Goal: Information Seeking & Learning: Check status

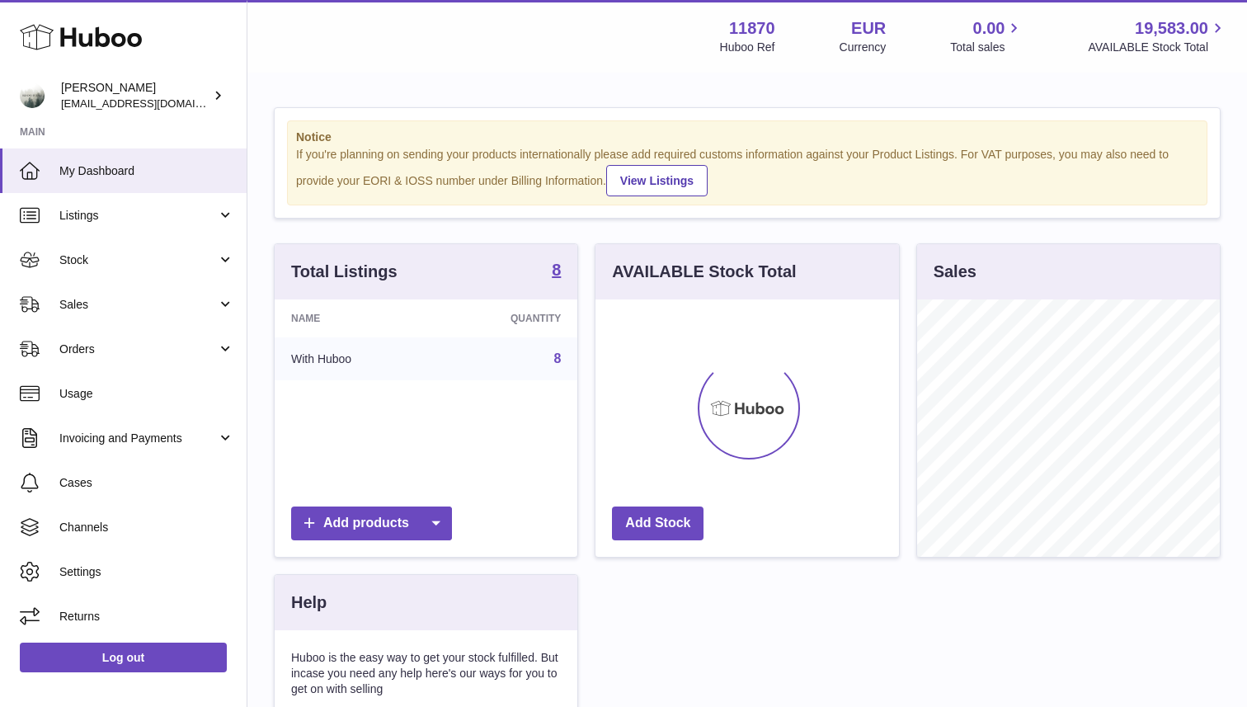
scroll to position [257, 303]
click at [154, 302] on span "Sales" at bounding box center [138, 305] width 158 height 16
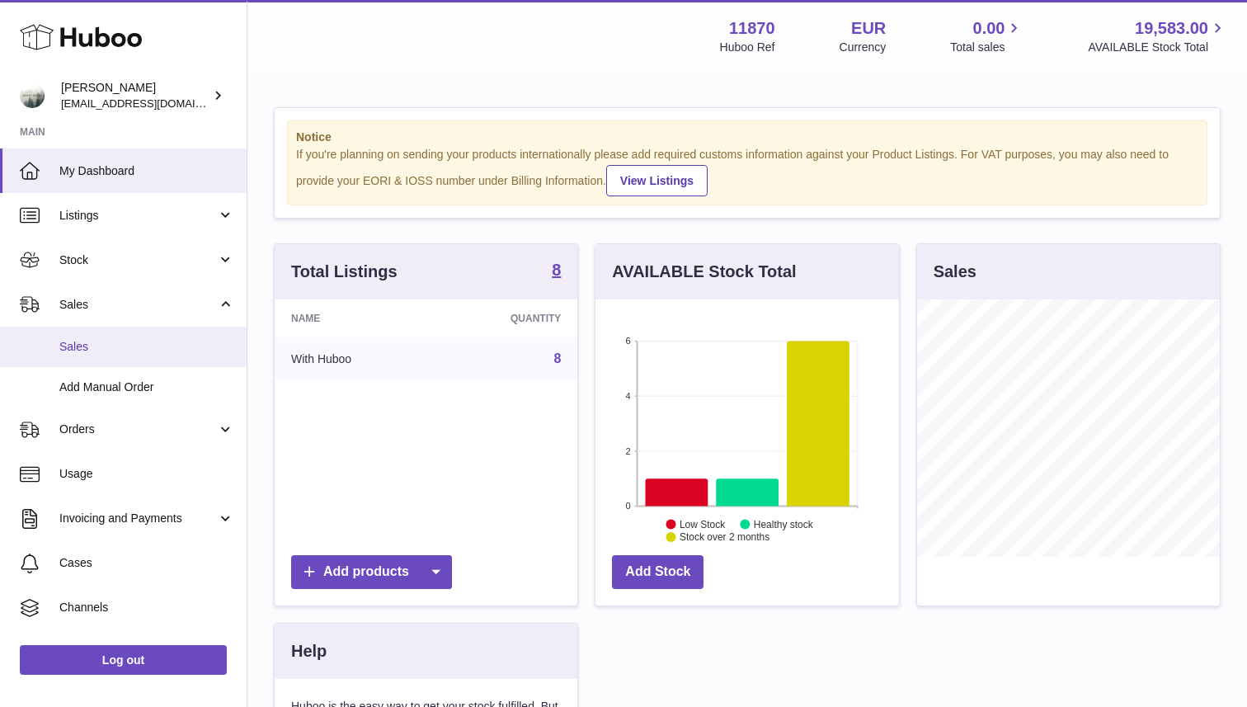
click at [130, 349] on span "Sales" at bounding box center [146, 347] width 175 height 16
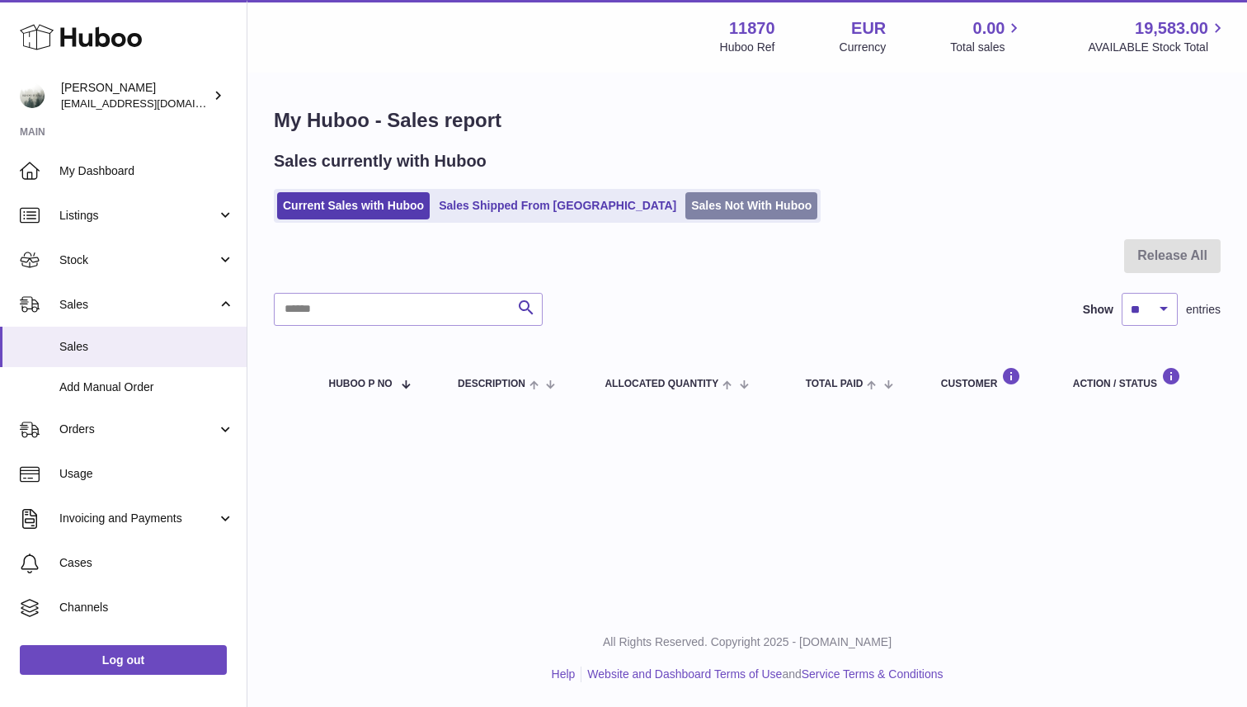
click at [685, 210] on link "Sales Not With Huboo" at bounding box center [751, 205] width 132 height 27
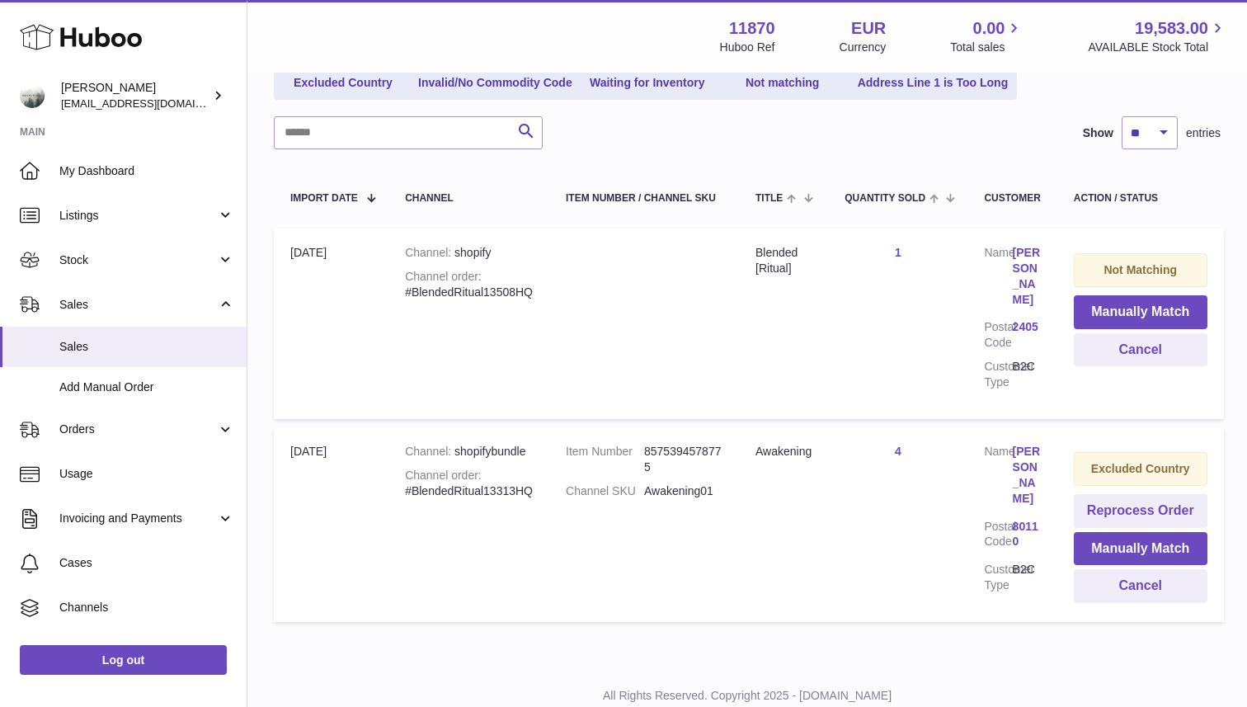
scroll to position [214, 0]
click at [1116, 567] on button "Cancel" at bounding box center [1141, 584] width 134 height 34
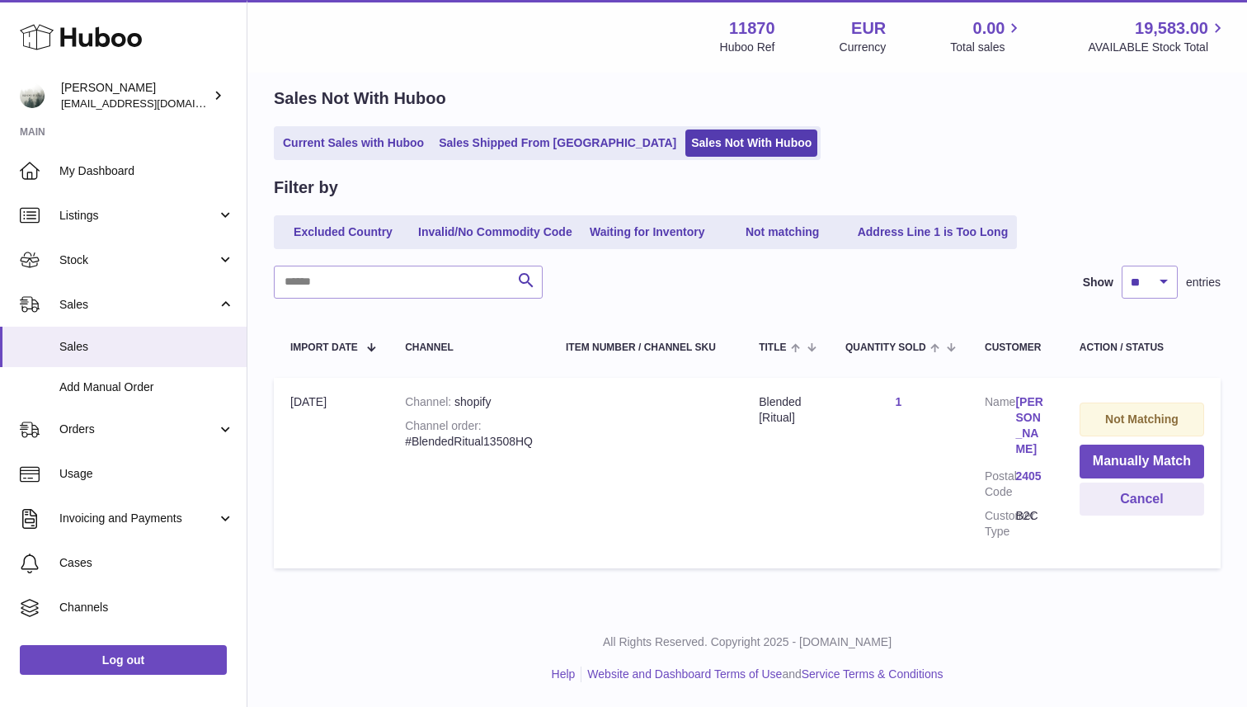
scroll to position [47, 0]
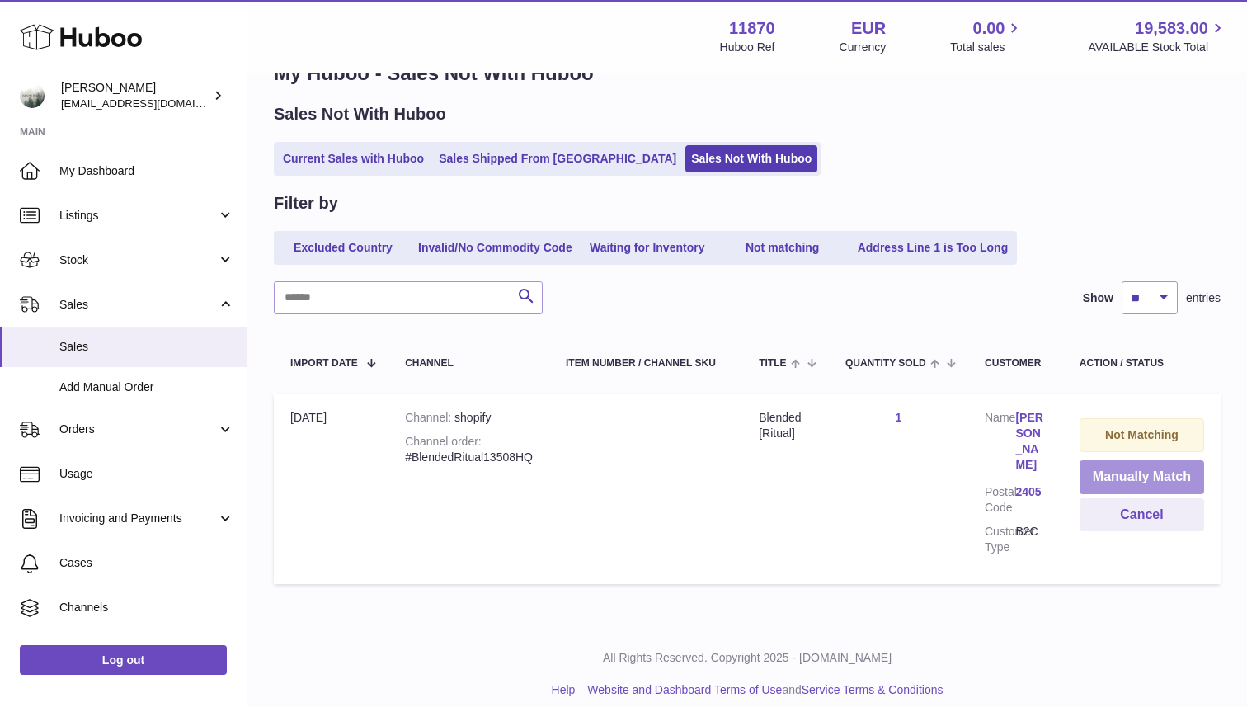
click at [1121, 473] on button "Manually Match" at bounding box center [1142, 477] width 125 height 34
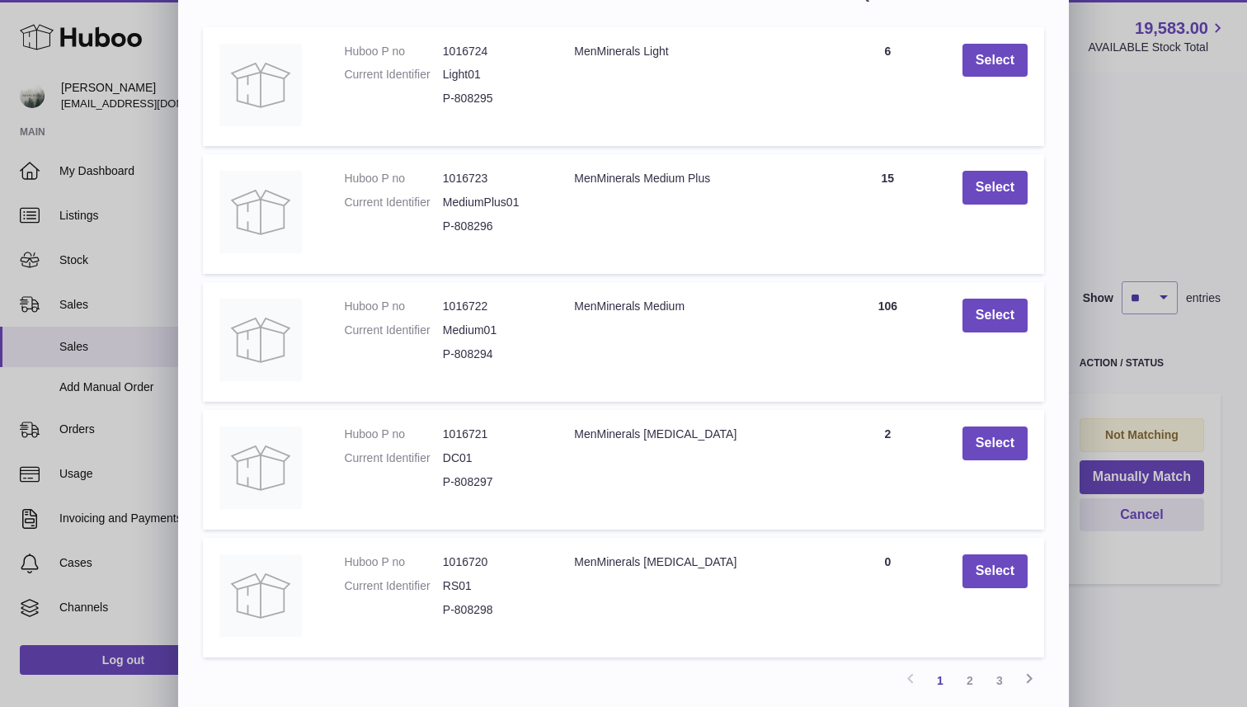
scroll to position [233, 0]
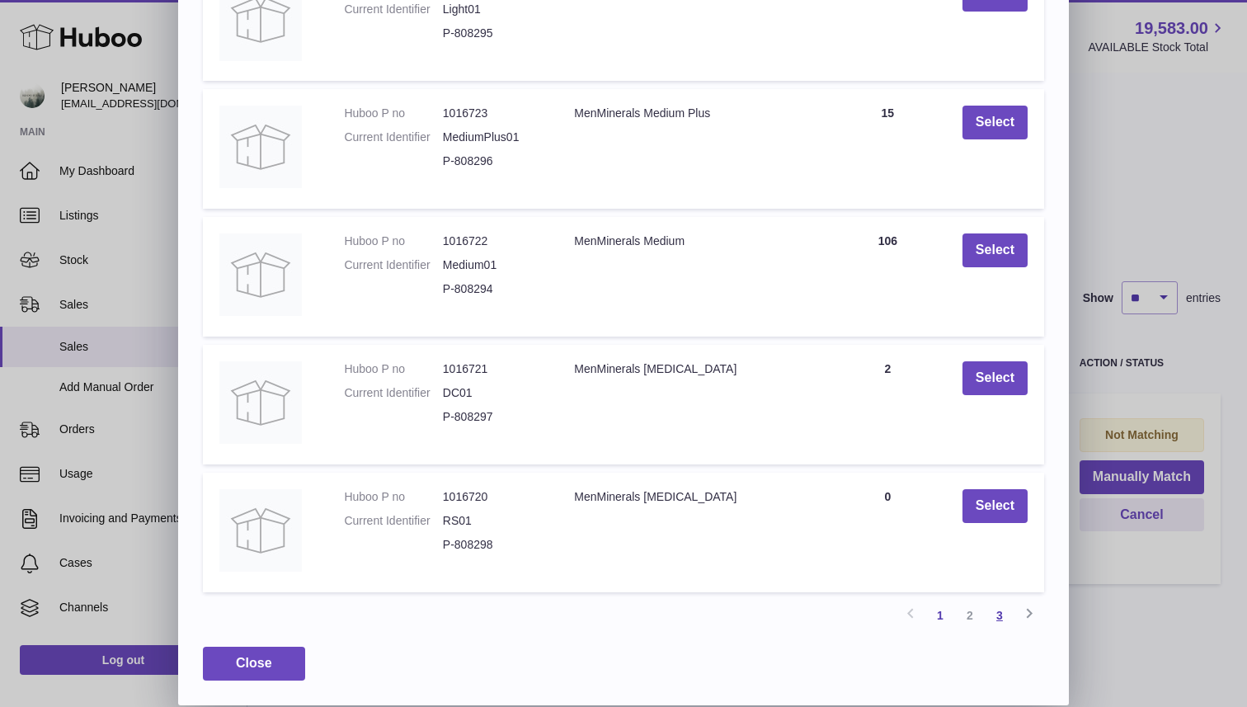
click at [1005, 617] on link "3" at bounding box center [1000, 615] width 30 height 30
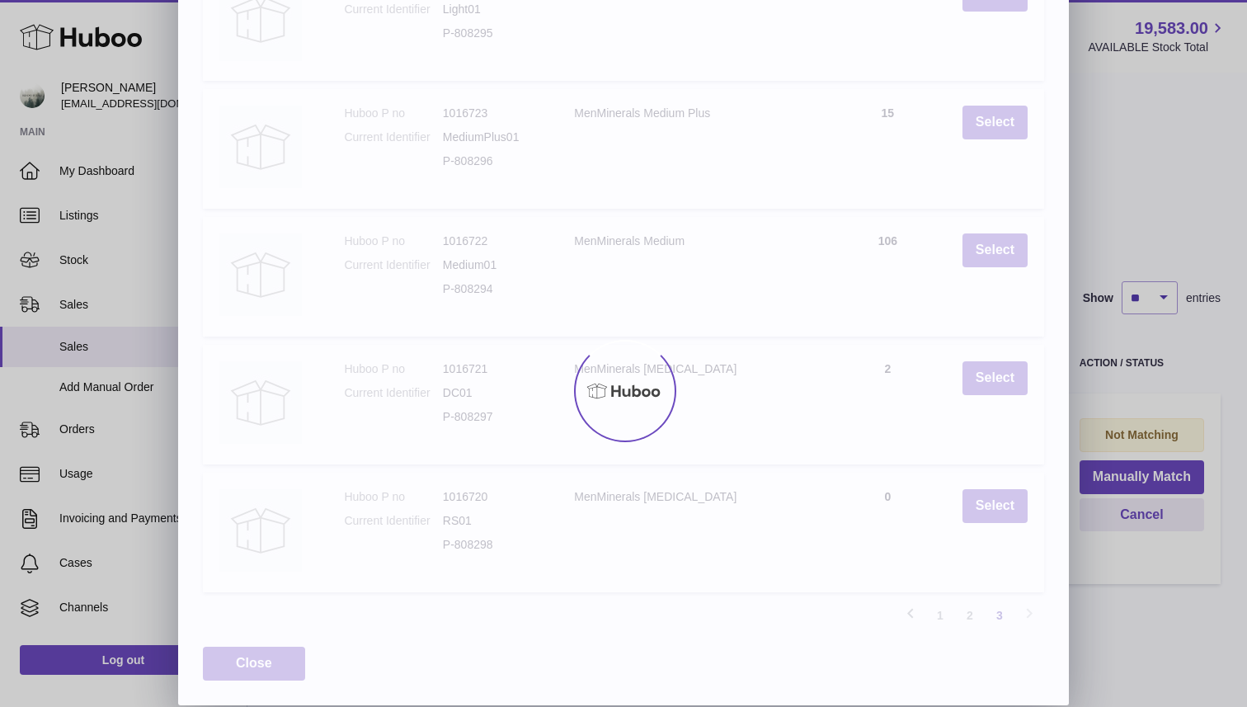
scroll to position [0, 0]
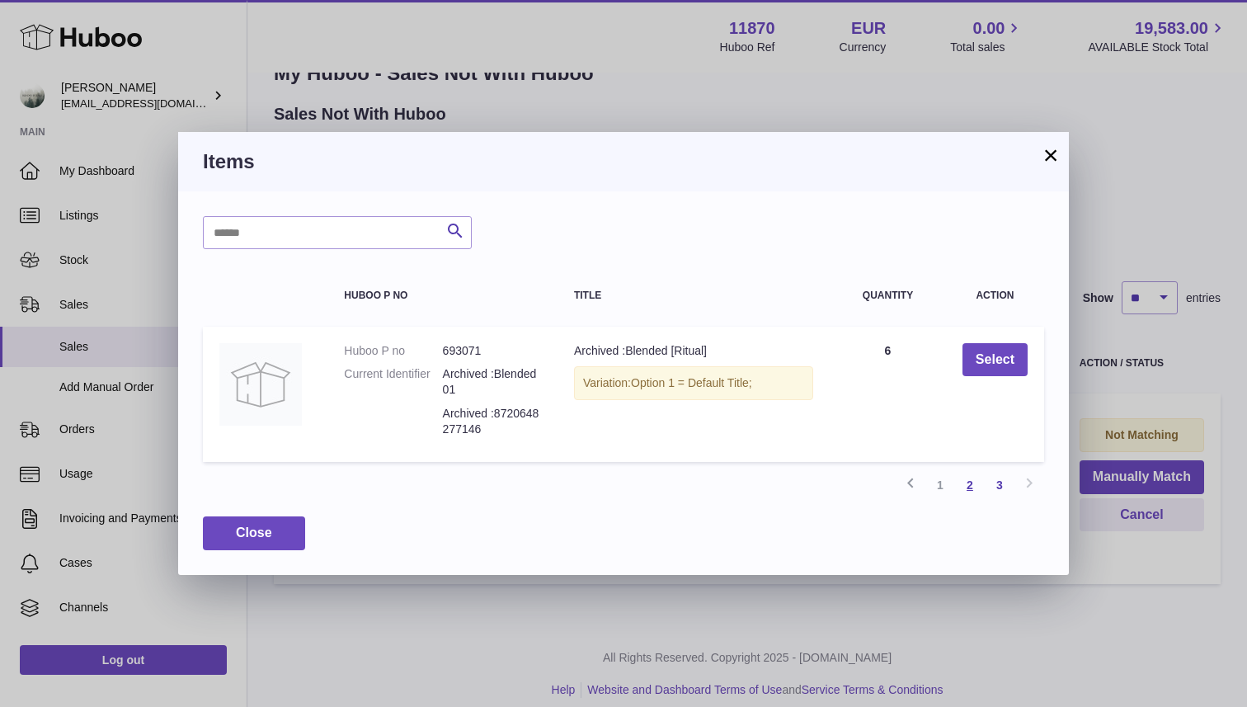
click at [965, 478] on link "2" at bounding box center [970, 485] width 30 height 30
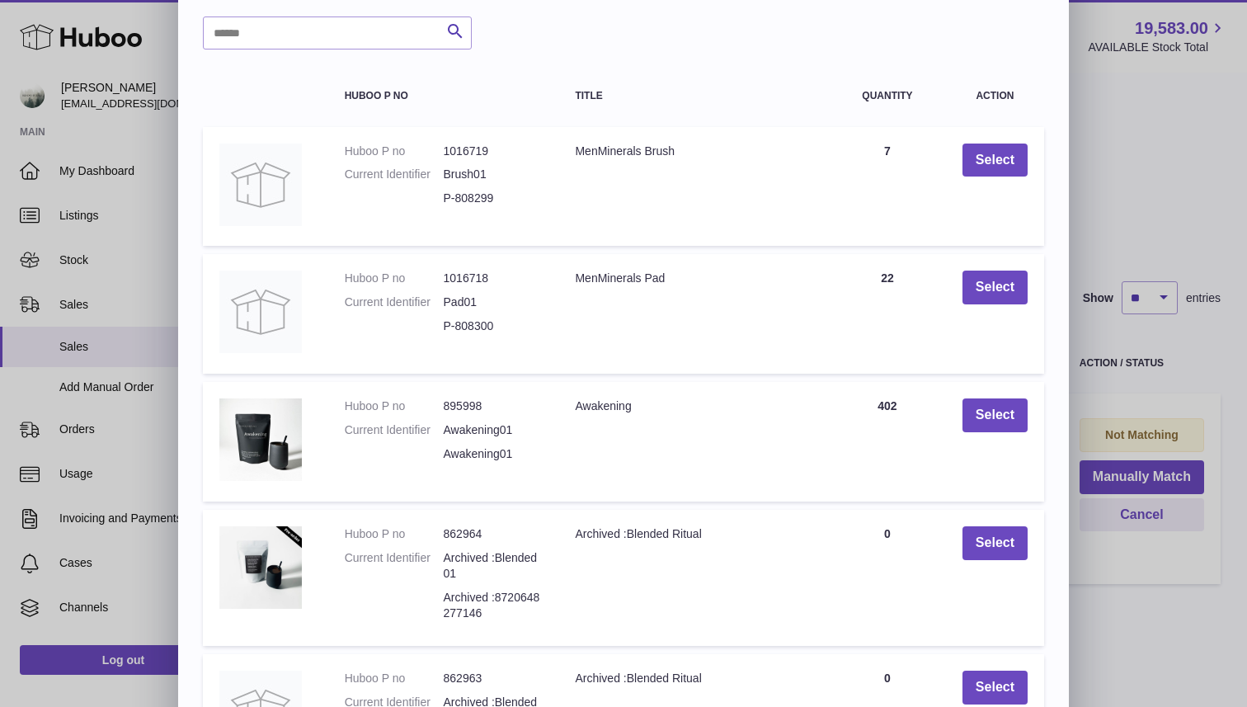
scroll to position [76, 0]
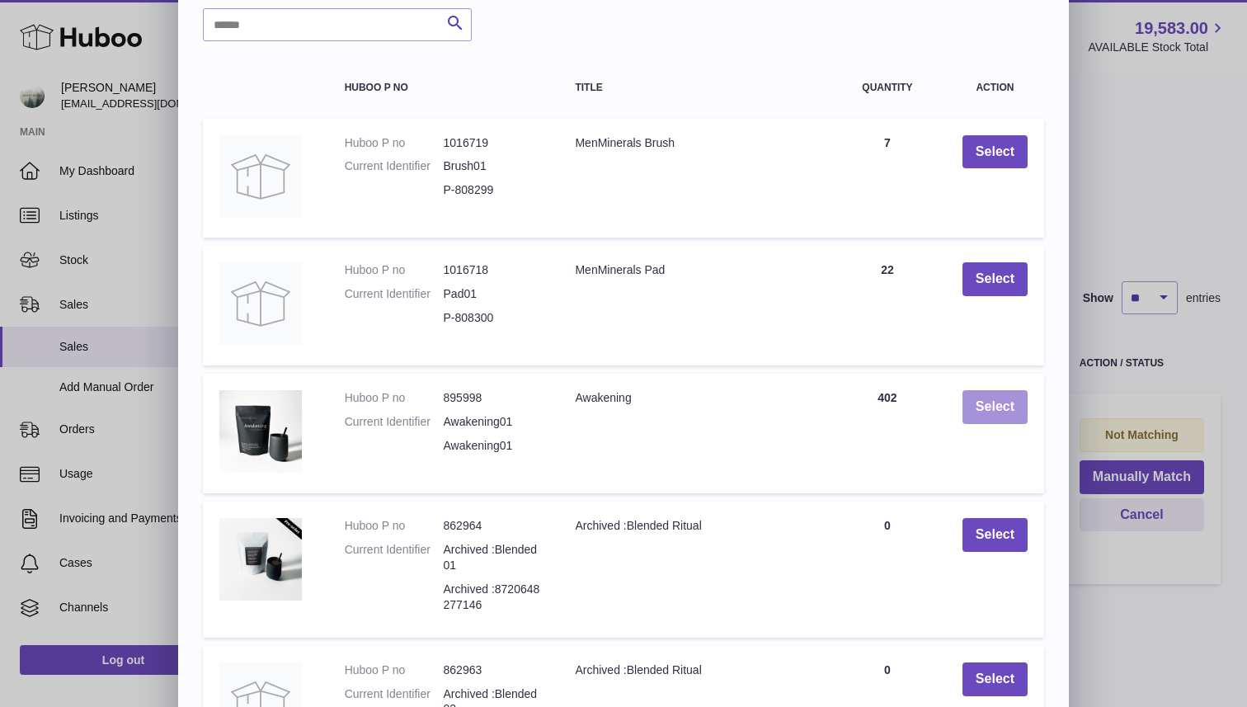
click at [983, 407] on button "Select" at bounding box center [995, 407] width 65 height 34
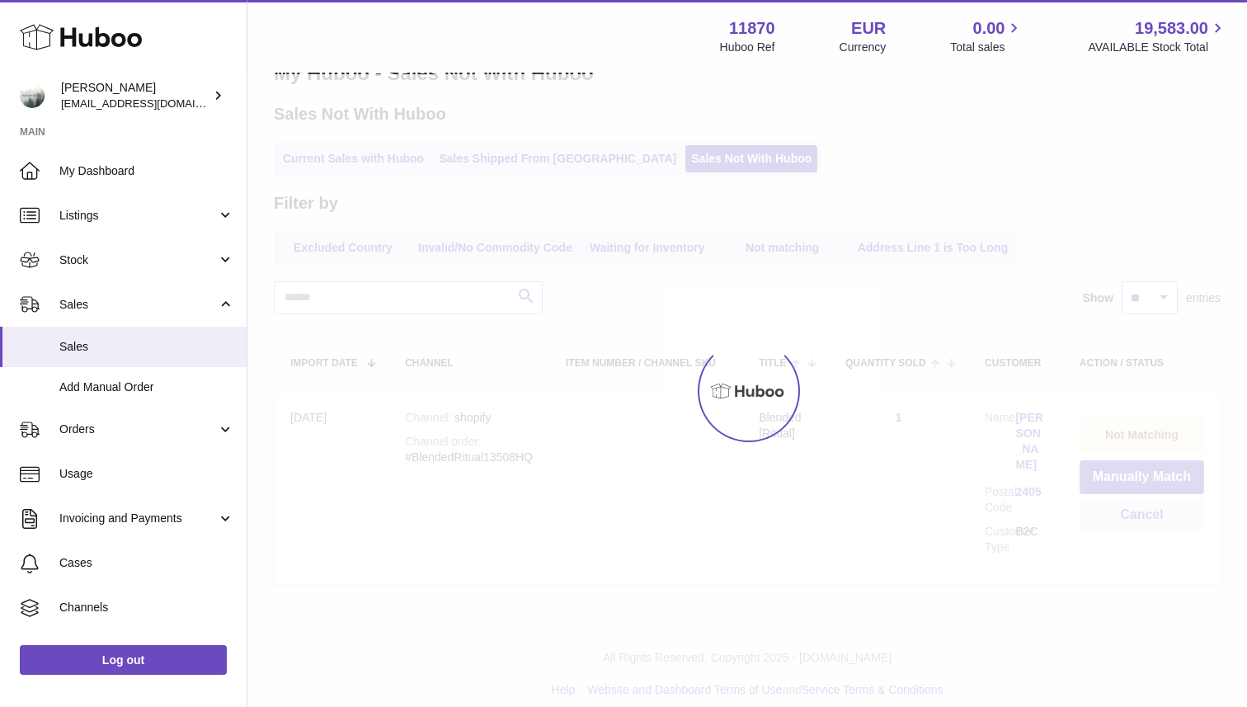
scroll to position [0, 0]
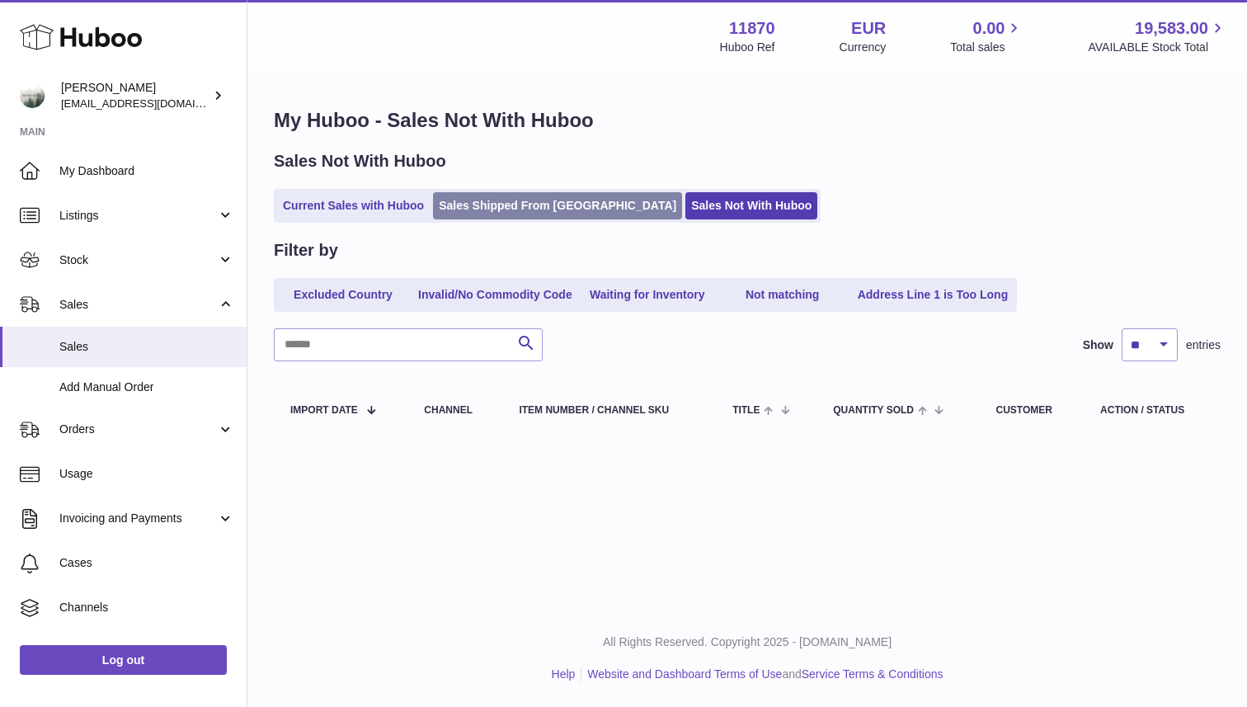
click at [481, 210] on link "Sales Shipped From [GEOGRAPHIC_DATA]" at bounding box center [557, 205] width 249 height 27
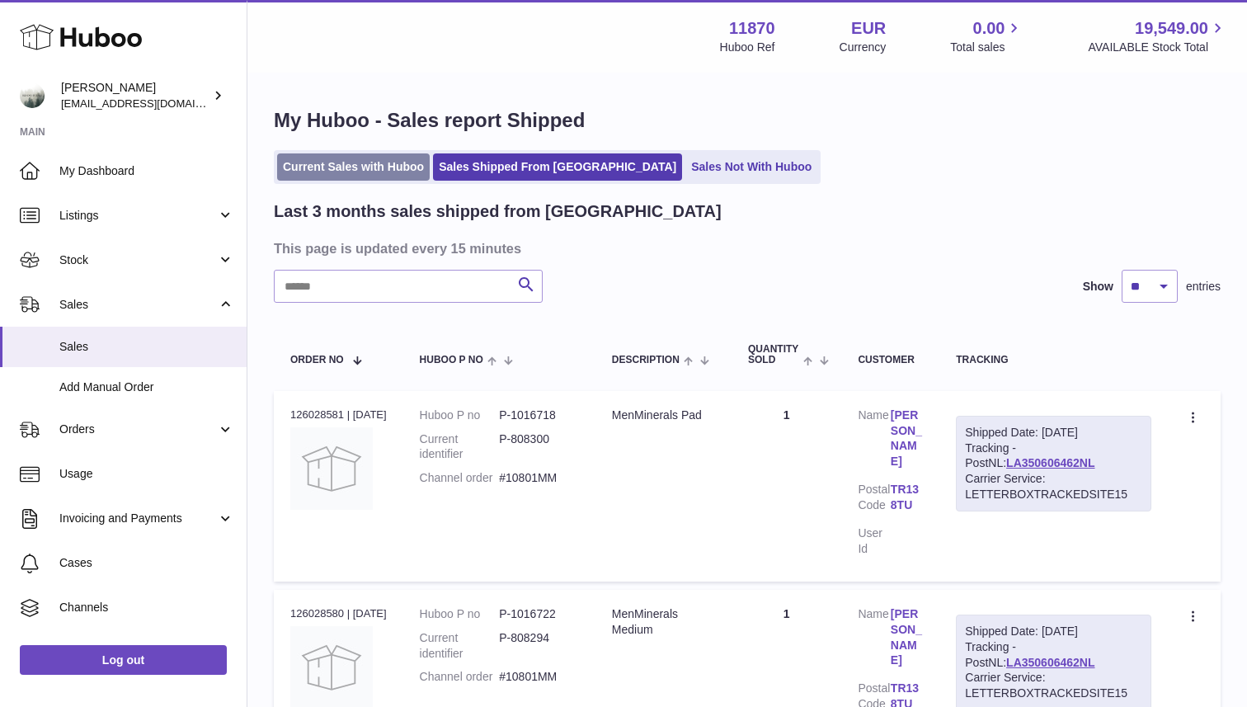
click at [346, 172] on link "Current Sales with Huboo" at bounding box center [353, 166] width 153 height 27
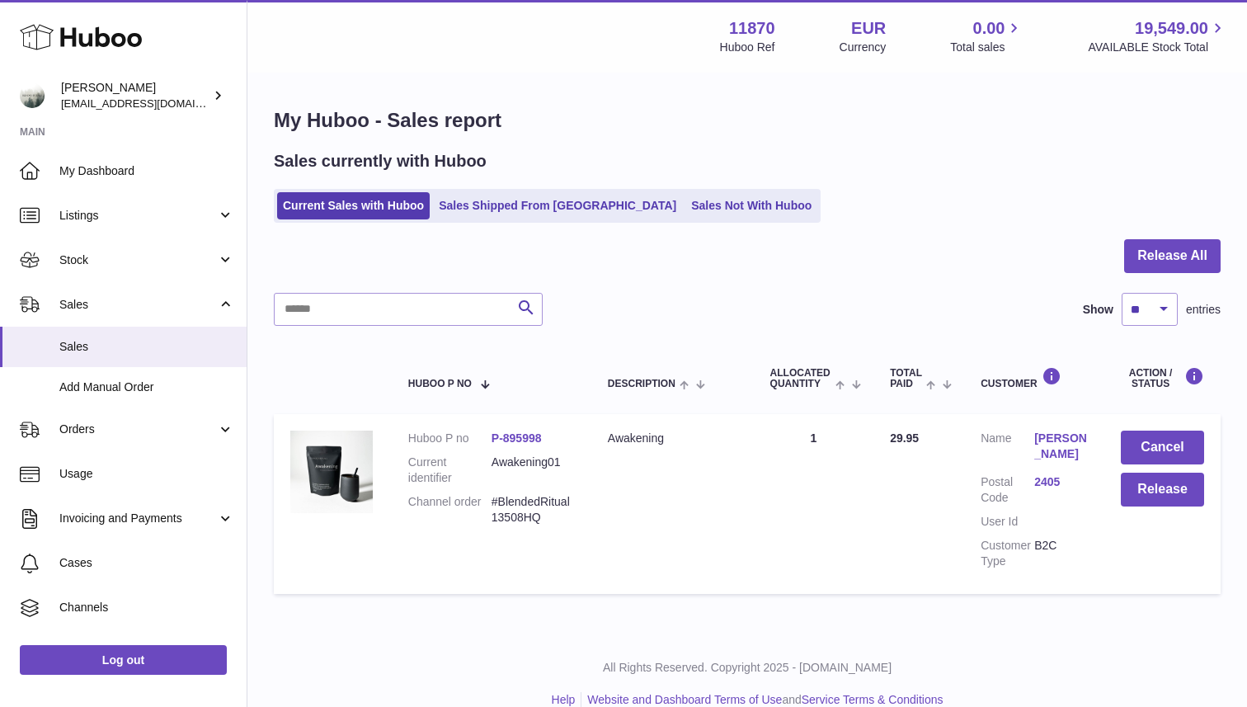
scroll to position [26, 0]
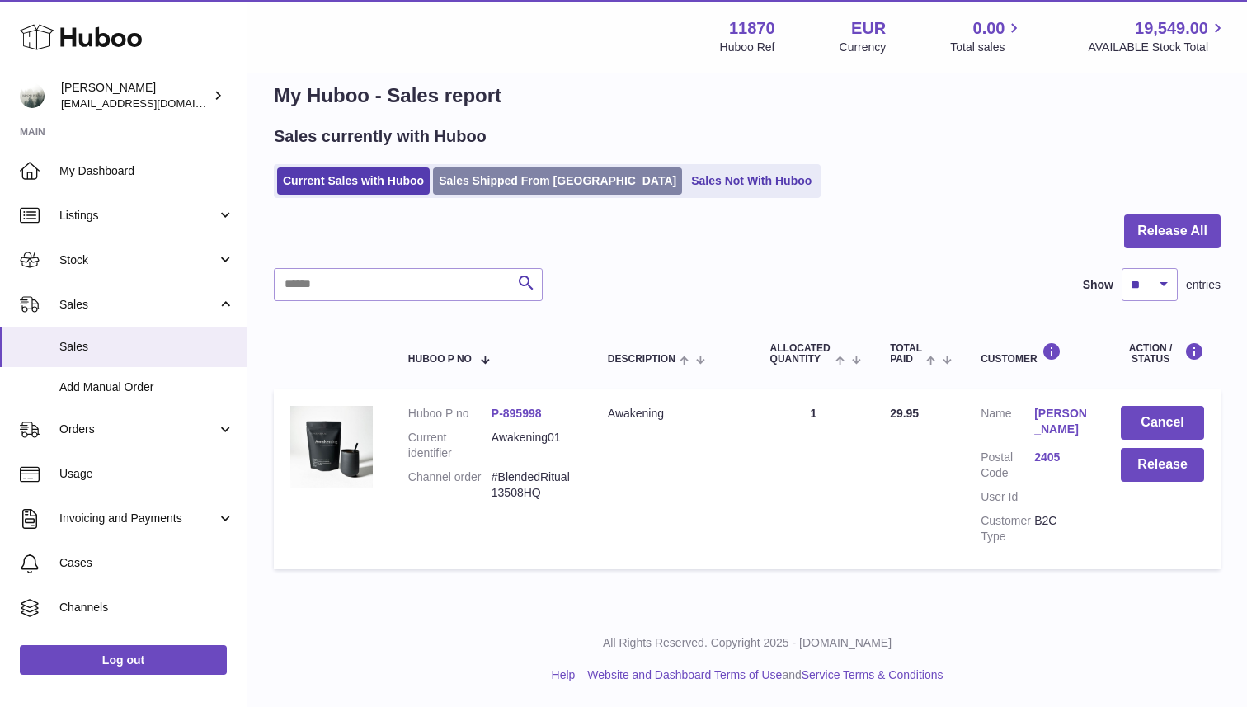
click at [492, 180] on link "Sales Shipped From [GEOGRAPHIC_DATA]" at bounding box center [557, 180] width 249 height 27
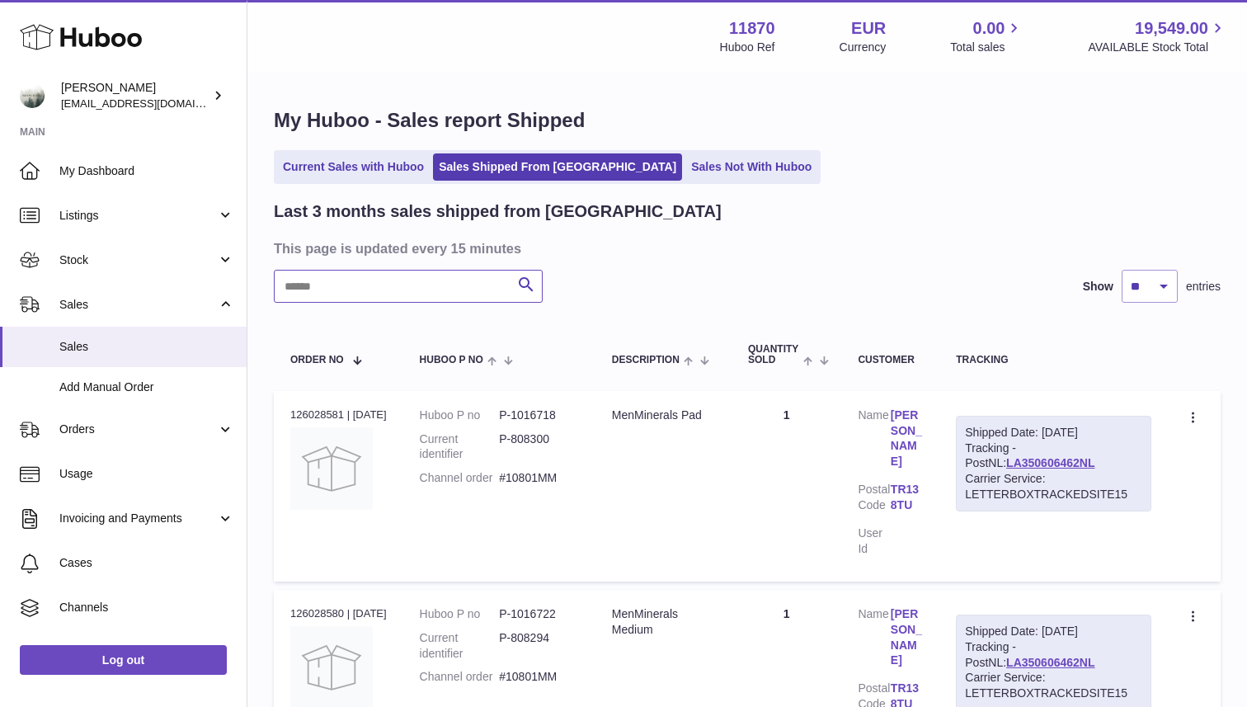
click at [430, 292] on input "text" at bounding box center [408, 286] width 269 height 33
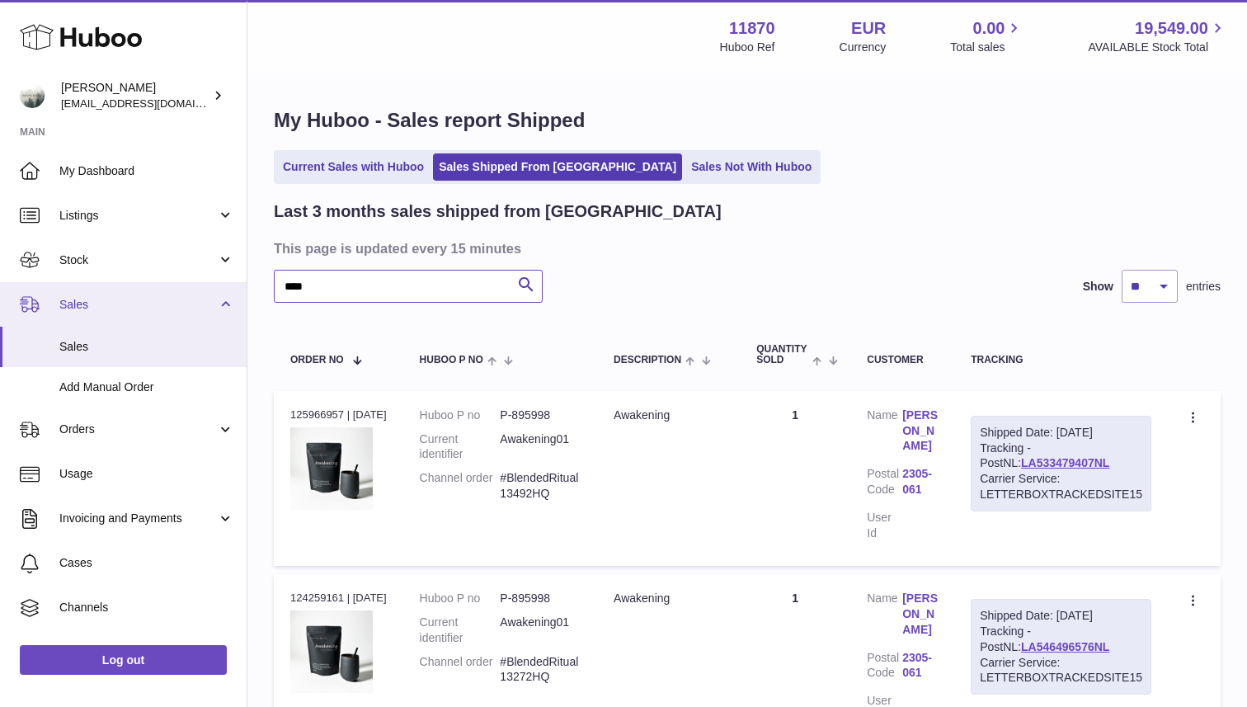
drag, startPoint x: 317, startPoint y: 289, endPoint x: 211, endPoint y: 284, distance: 105.7
click at [211, 284] on div "Huboo [PERSON_NAME] [EMAIL_ADDRESS][DOMAIN_NAME] Main My Dashboard Listings Not…" at bounding box center [623, 627] width 1247 height 1254
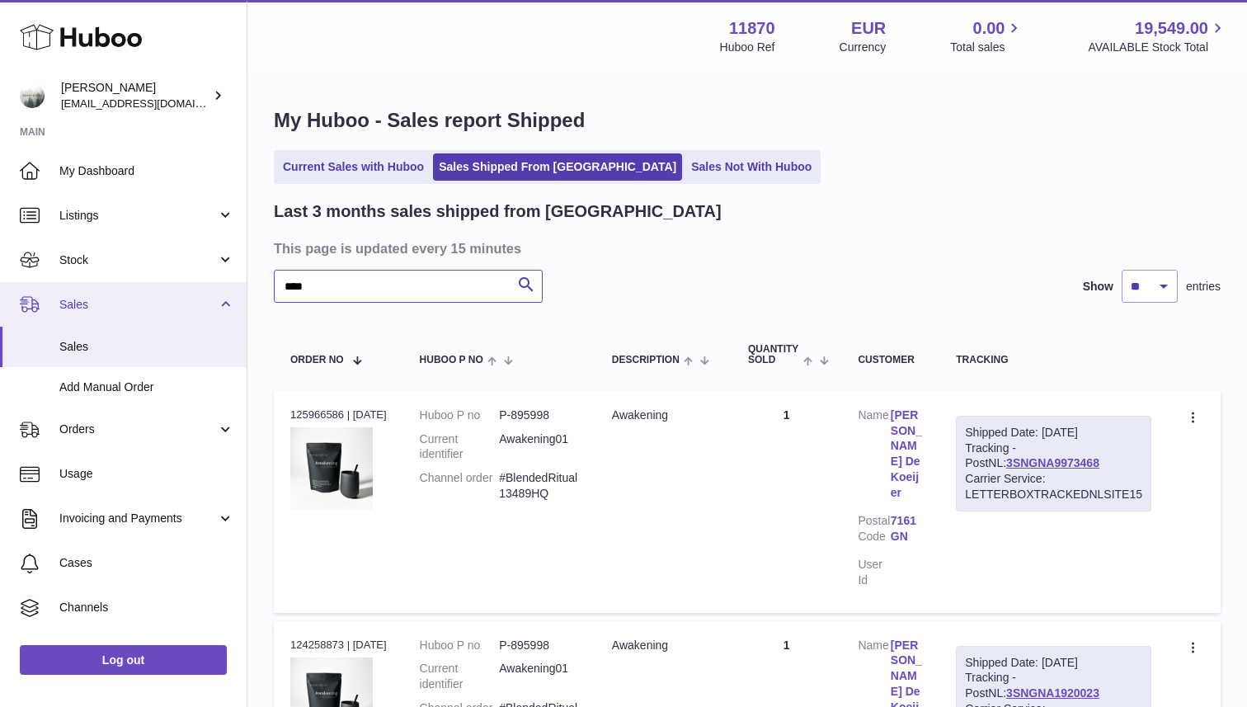
drag, startPoint x: 317, startPoint y: 287, endPoint x: 241, endPoint y: 287, distance: 75.9
click at [241, 287] on div "Huboo [PERSON_NAME] [EMAIL_ADDRESS][DOMAIN_NAME] Main My Dashboard Listings Not…" at bounding box center [623, 720] width 1247 height 1441
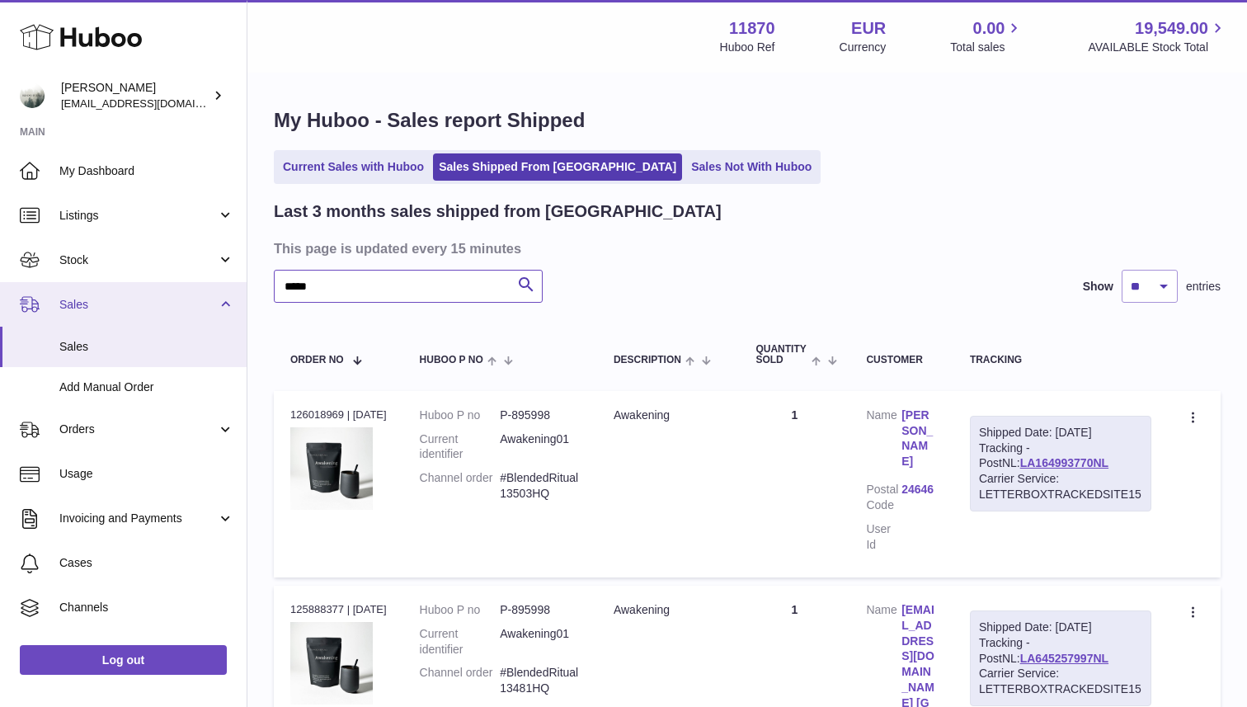
type input "******"
